Goal: Information Seeking & Learning: Learn about a topic

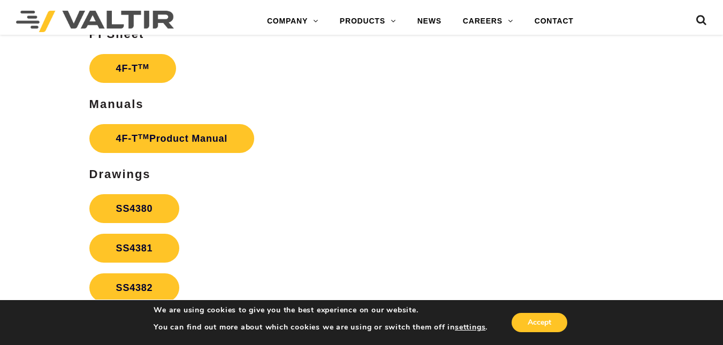
scroll to position [1812, 0]
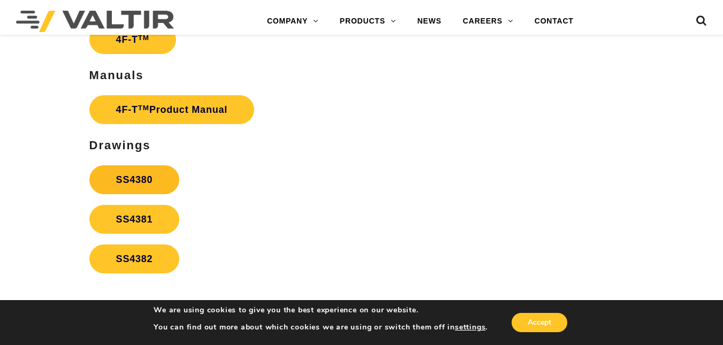
click at [142, 185] on link "SS4380" at bounding box center [134, 179] width 90 height 29
click at [142, 213] on link "SS4381" at bounding box center [134, 219] width 90 height 29
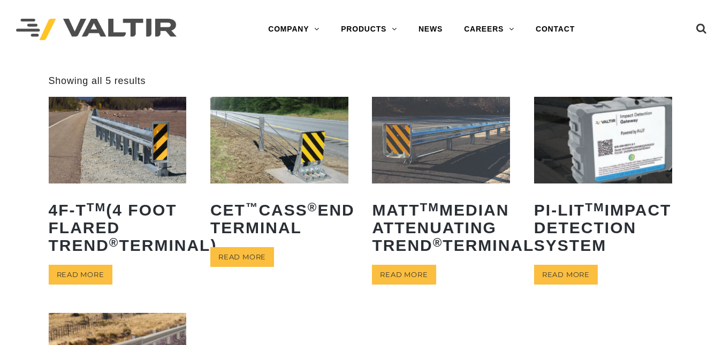
scroll to position [302, 0]
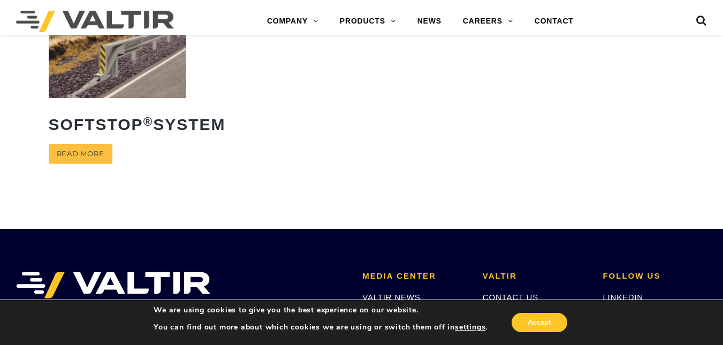
click at [98, 83] on img at bounding box center [118, 54] width 138 height 86
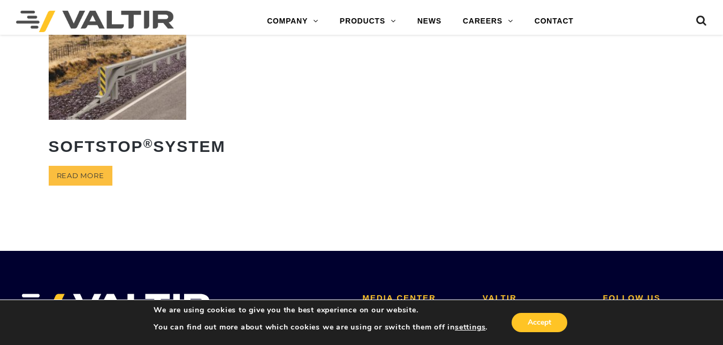
scroll to position [0, 0]
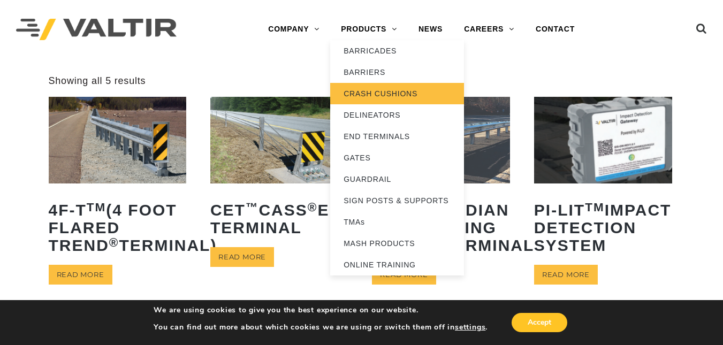
click at [396, 90] on link "CRASH CUSHIONS" at bounding box center [397, 93] width 134 height 21
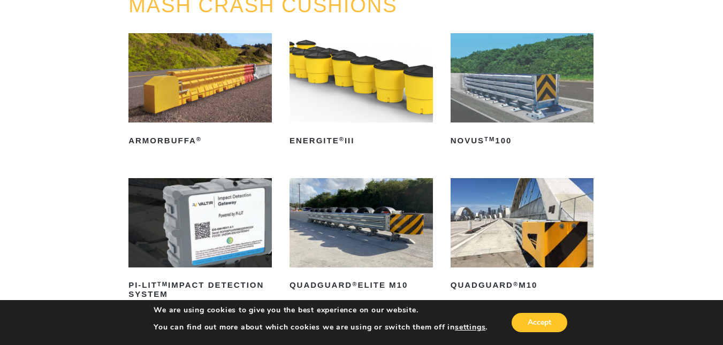
scroll to position [283, 0]
